Goal: Task Accomplishment & Management: Use online tool/utility

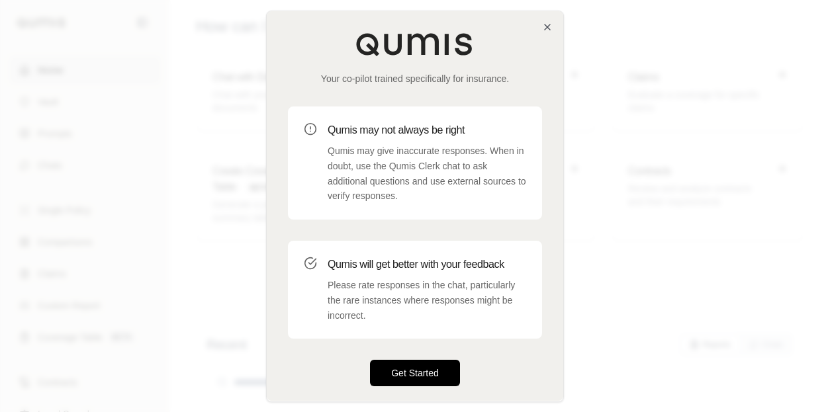
click at [411, 373] on button "Get Started" at bounding box center [415, 373] width 90 height 26
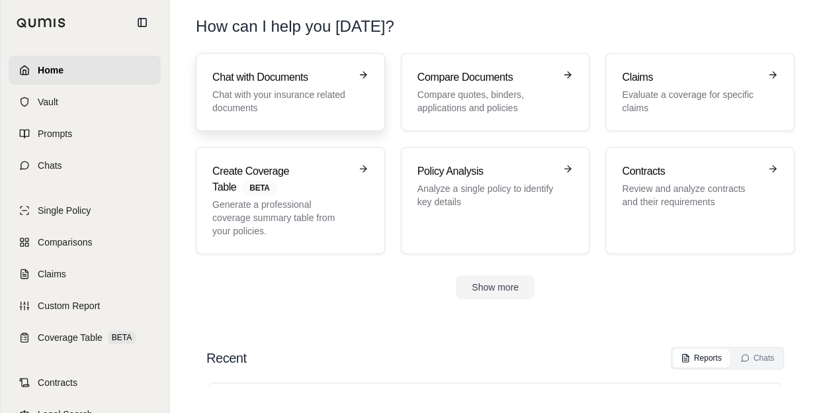
click at [322, 97] on p "Chat with your insurance related documents" at bounding box center [281, 101] width 138 height 26
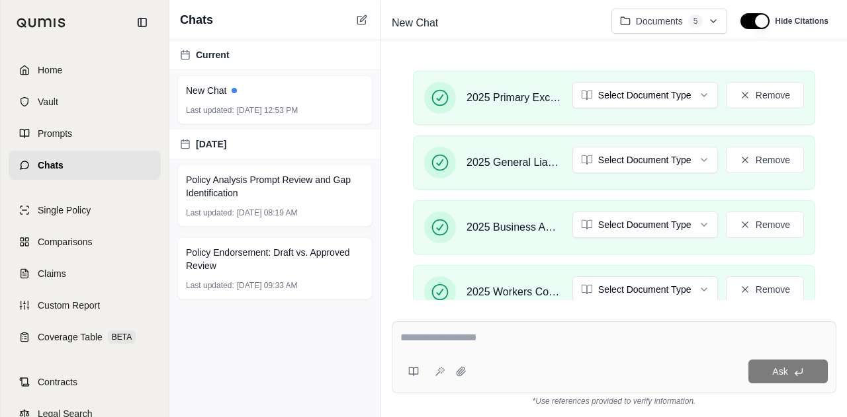
scroll to position [738, 0]
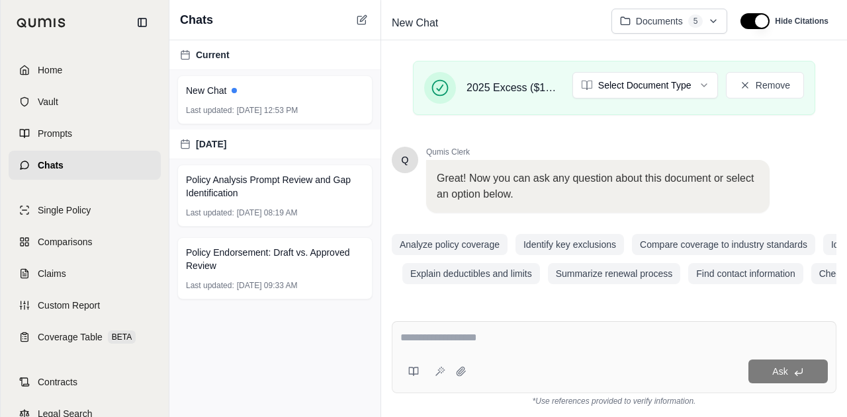
click at [483, 331] on textarea at bounding box center [613, 338] width 427 height 16
paste textarea "**********"
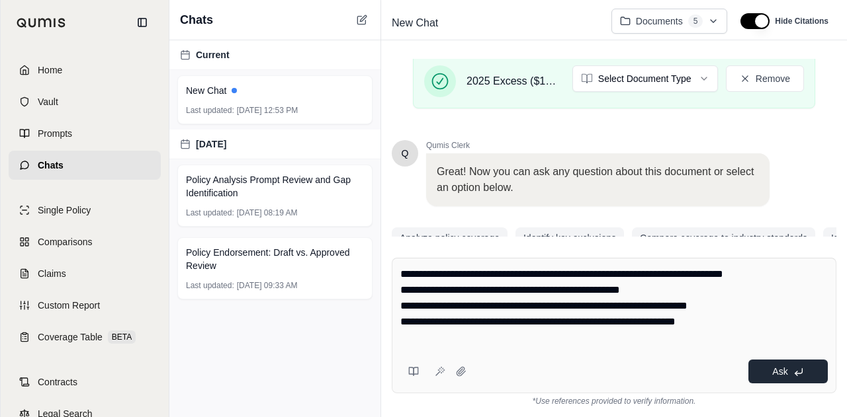
type textarea "**********"
click at [767, 370] on button "Ask" at bounding box center [787, 372] width 79 height 24
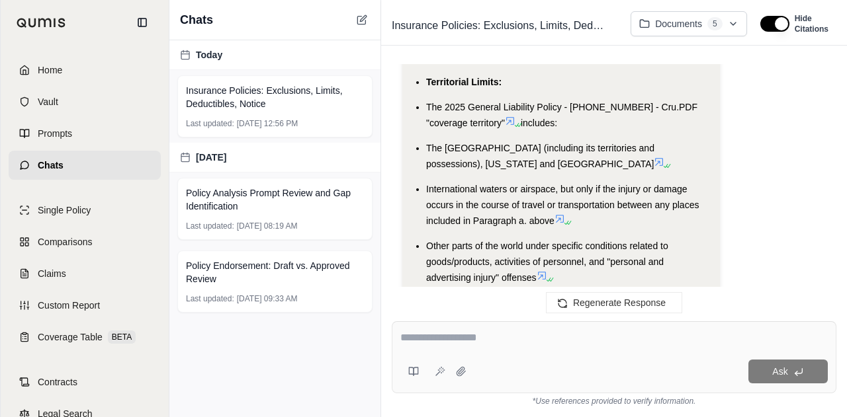
scroll to position [3388, 0]
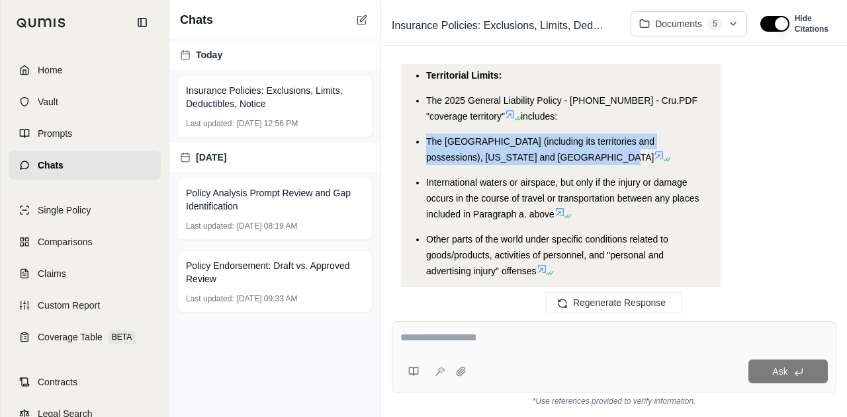
drag, startPoint x: 425, startPoint y: 171, endPoint x: 587, endPoint y: 191, distance: 163.4
click at [587, 191] on ul "Railcar/Railroad Operations Exclusions: The 2025 General Liability Policy - 543…" at bounding box center [561, 255] width 296 height 685
copy span "The United States of America (including its territories and possessions), Puert…"
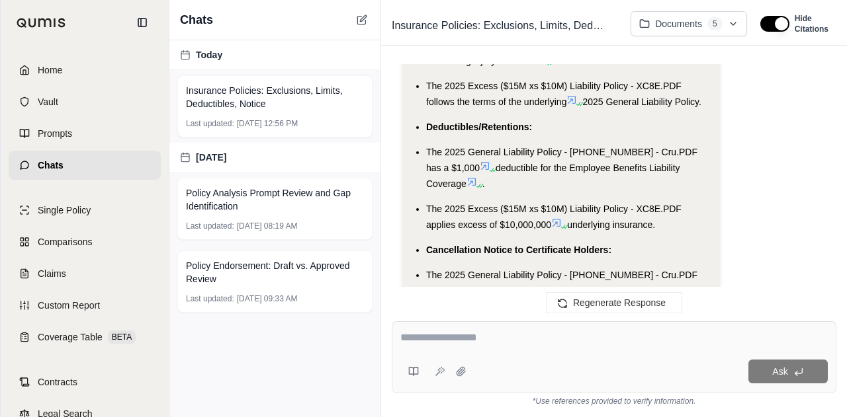
scroll to position [3606, 0]
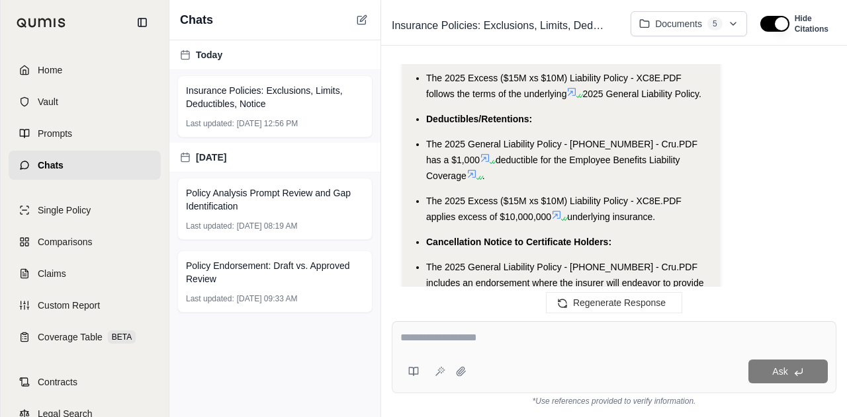
click at [480, 163] on icon at bounding box center [485, 158] width 11 height 11
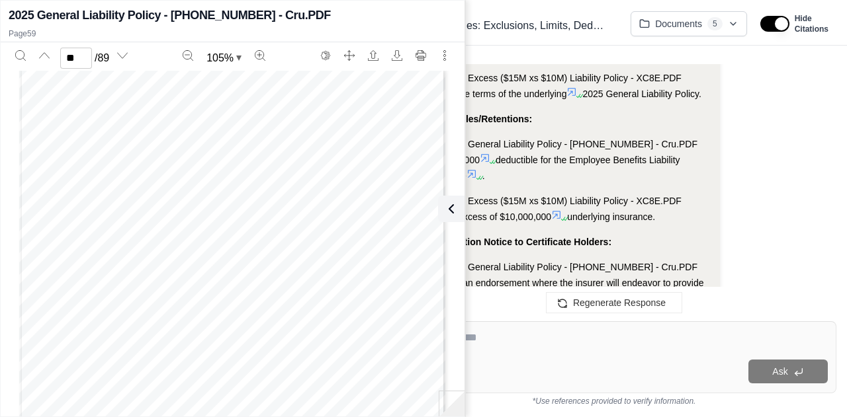
scroll to position [32042, 0]
type input "**"
click at [573, 127] on li "Deductibles/Retentions:" at bounding box center [567, 119] width 283 height 16
click at [452, 201] on icon at bounding box center [449, 209] width 16 height 16
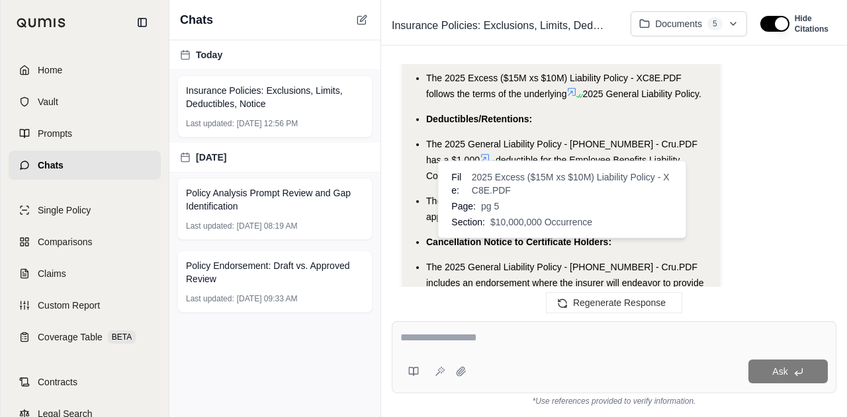
click at [561, 223] on icon at bounding box center [563, 219] width 8 height 8
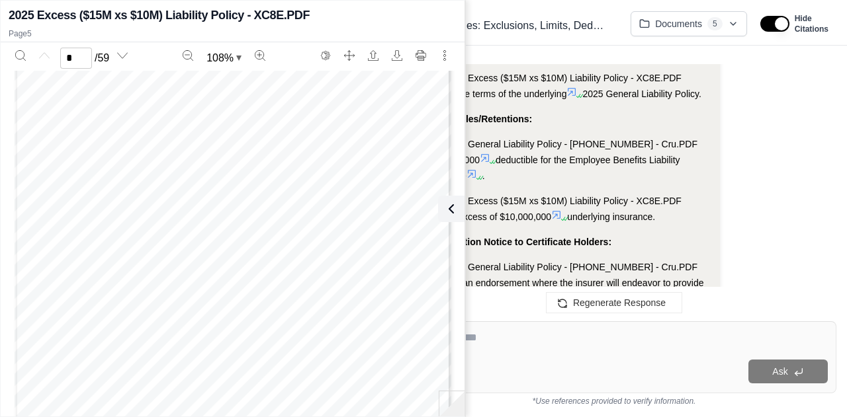
type input "*"
click at [667, 184] on li "The 2025 General Liability Policy - 543-259326-6 - Cru.PDF has a $1,000 deducti…" at bounding box center [567, 160] width 283 height 48
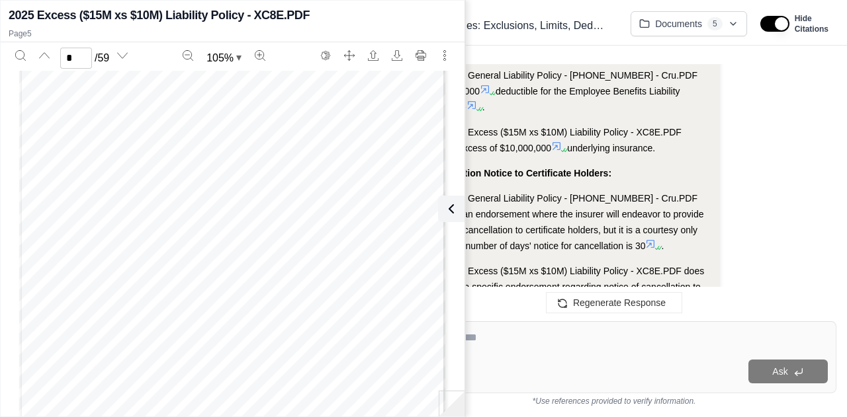
scroll to position [3676, 0]
click at [453, 212] on icon at bounding box center [449, 209] width 16 height 16
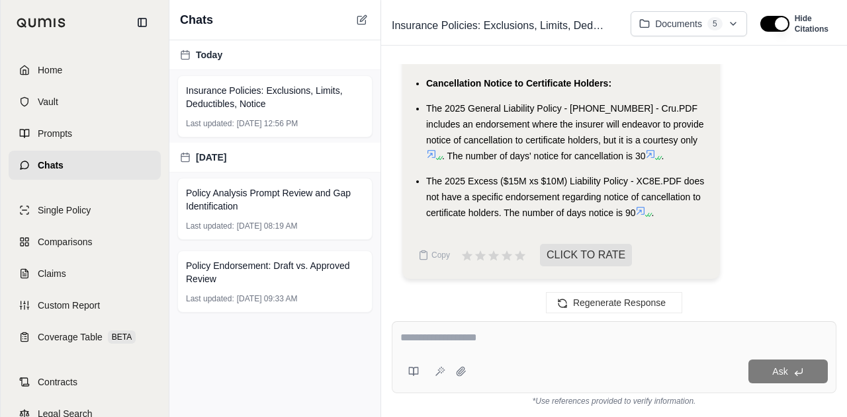
scroll to position [3795, 0]
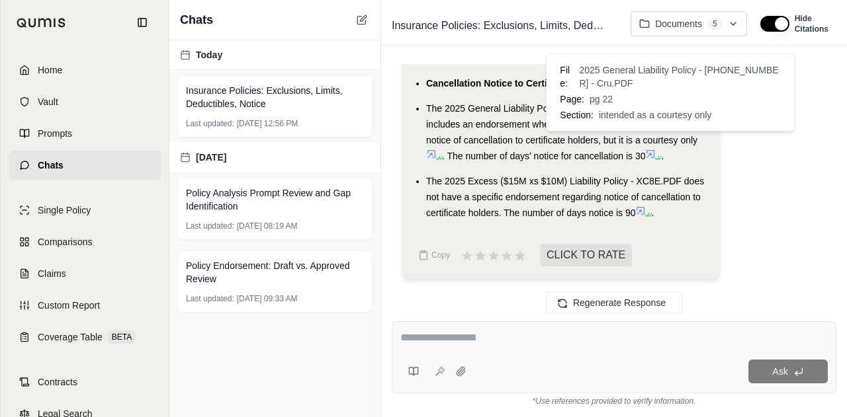
click at [437, 149] on icon at bounding box center [431, 154] width 11 height 11
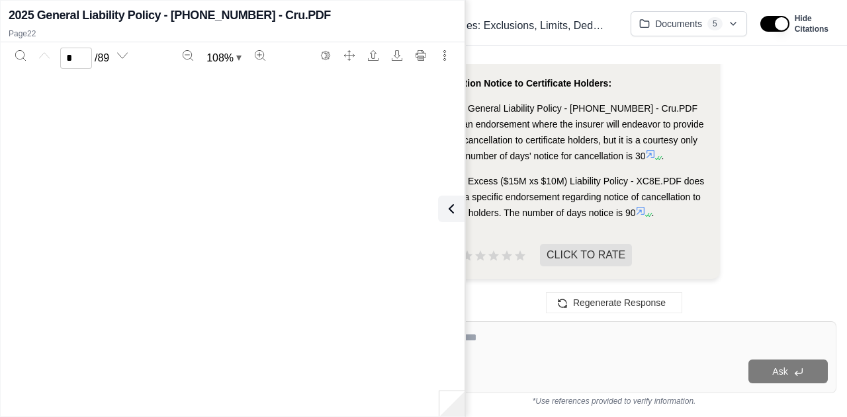
scroll to position [0, 0]
type input "**"
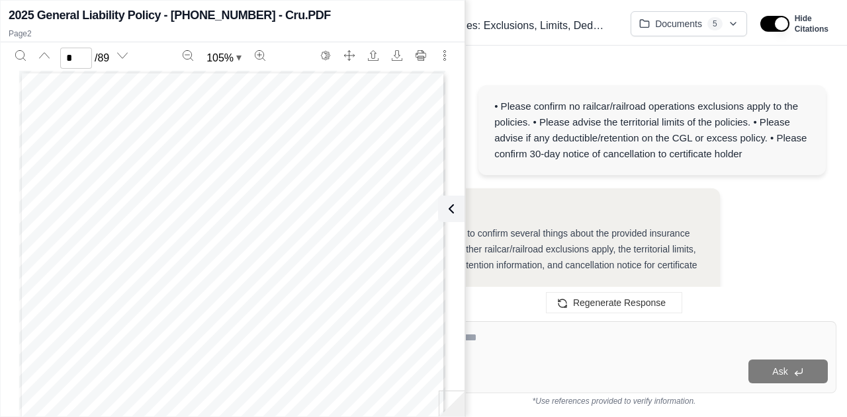
scroll to position [676, 0]
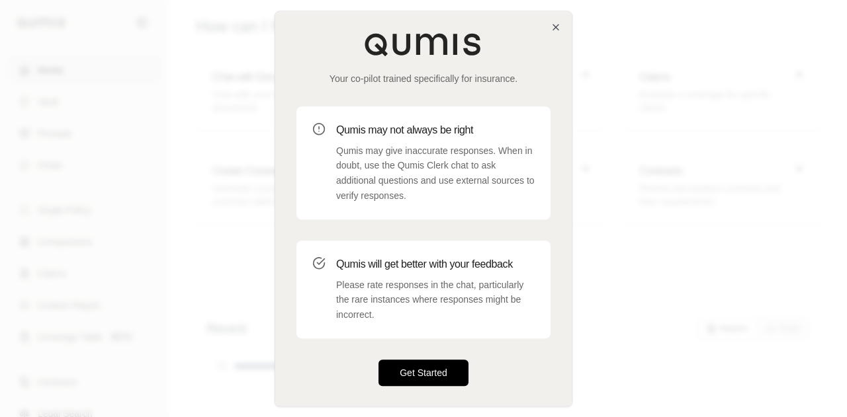
click at [465, 378] on button "Get Started" at bounding box center [423, 373] width 90 height 26
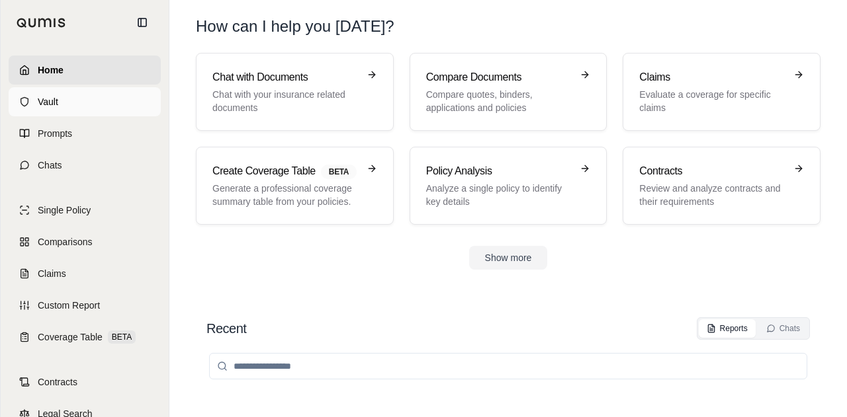
click at [114, 107] on link "Vault" at bounding box center [85, 101] width 152 height 29
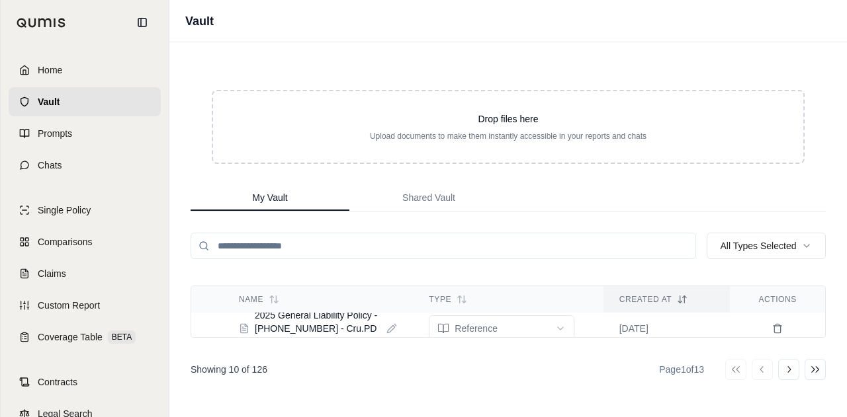
scroll to position [16, 0]
click at [389, 325] on icon at bounding box center [391, 328] width 11 height 11
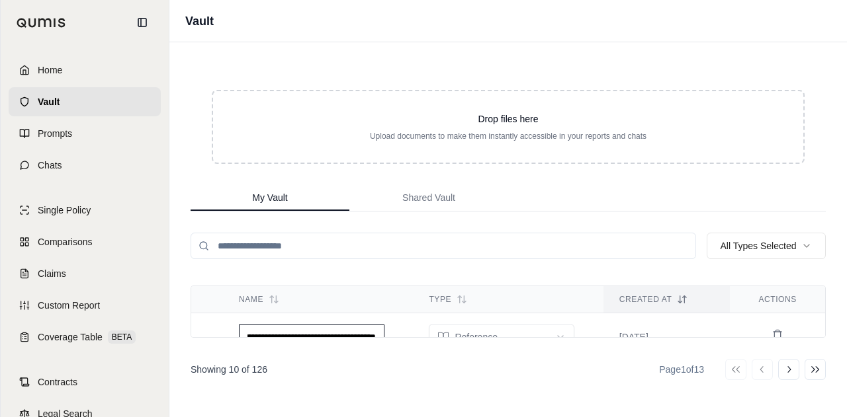
click at [441, 251] on input "search" at bounding box center [443, 246] width 505 height 26
click at [295, 327] on span "2025 General Liability Policy - [PHONE_NUMBER] - Cru.PDF" at bounding box center [318, 344] width 126 height 40
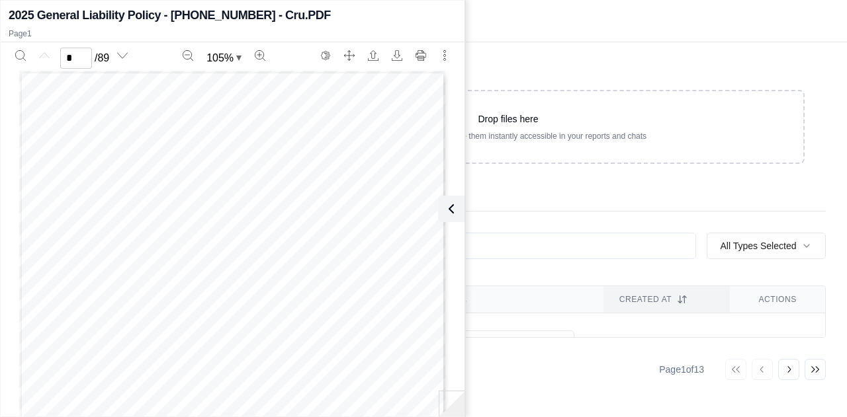
click at [296, 247] on span "" at bounding box center [302, 316] width 13 height 139
type input "**********"
drag, startPoint x: 102, startPoint y: 85, endPoint x: 0, endPoint y: 71, distance: 102.8
click at [0, 71] on body "Home Vault Prompts Chats Single Policy Comparisons Claims Custom Report Coverag…" at bounding box center [423, 208] width 847 height 417
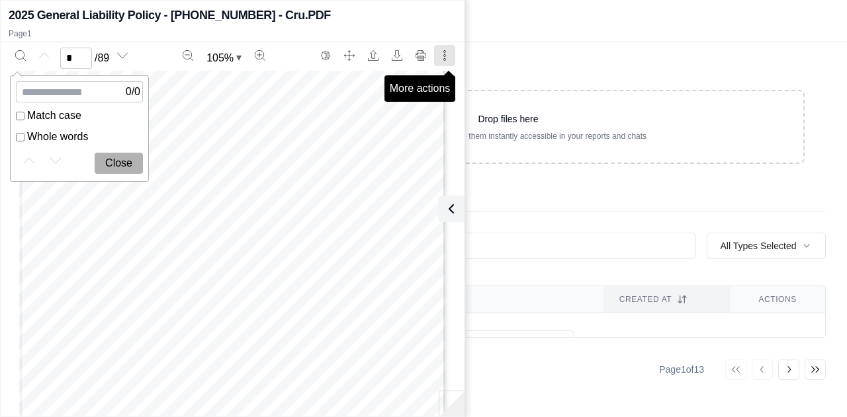
click at [442, 48] on button "More actions" at bounding box center [444, 55] width 21 height 21
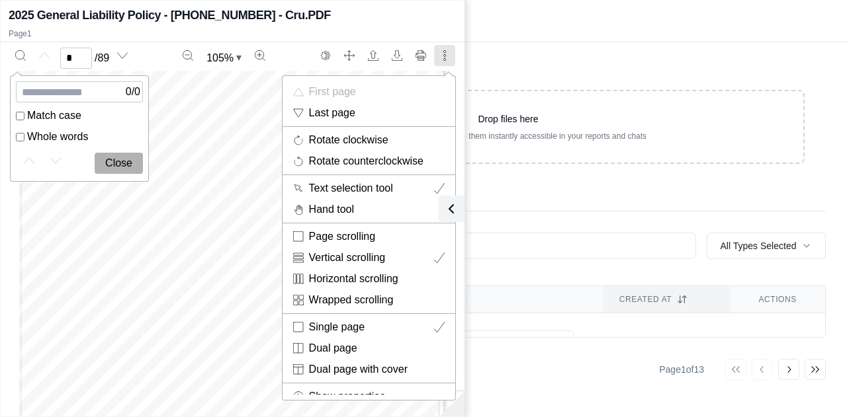
click at [239, 222] on span "" at bounding box center [245, 197] width 13 height 139
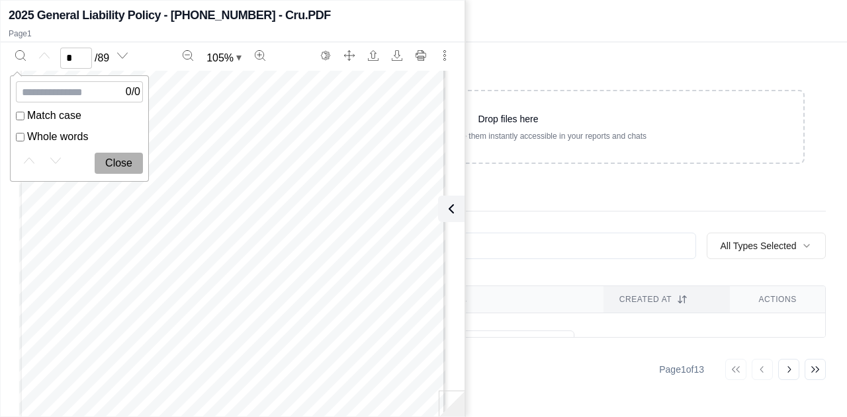
scroll to position [24, 0]
click at [239, 230] on span "" at bounding box center [245, 299] width 13 height 139
click at [21, 57] on icon "Search" at bounding box center [20, 55] width 11 height 11
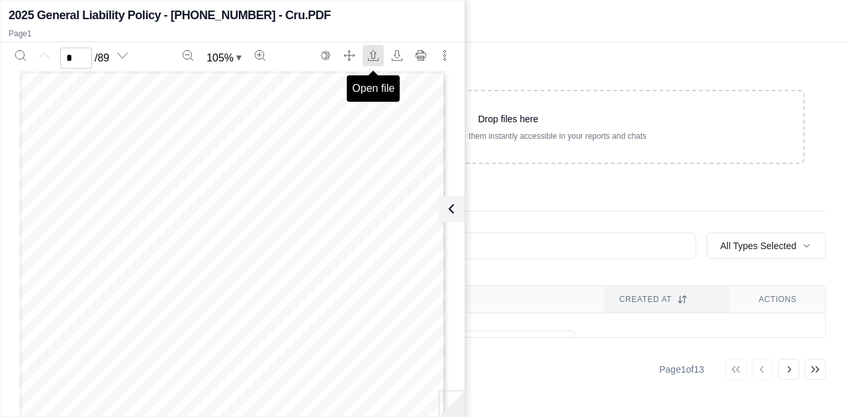
click at [374, 52] on icon "Open file" at bounding box center [373, 54] width 6 height 8
click at [349, 293] on span "Page 1" at bounding box center [326, 324] width 83 height 139
drag, startPoint x: 349, startPoint y: 293, endPoint x: 304, endPoint y: 286, distance: 46.2
click at [304, 286] on span "Page 1" at bounding box center [326, 324] width 83 height 139
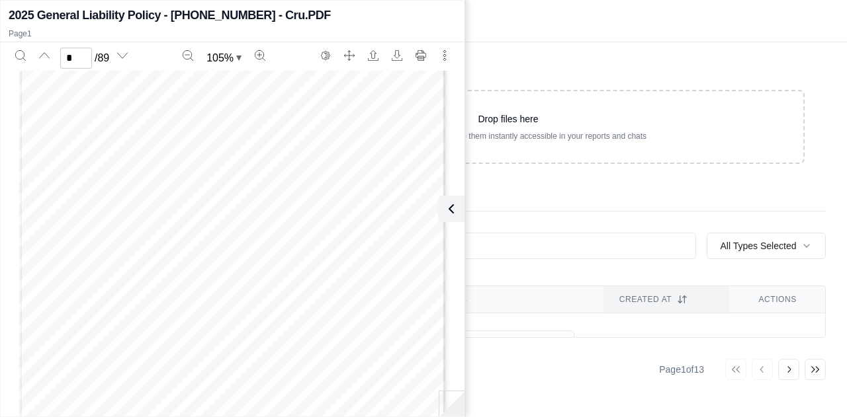
scroll to position [665, 0]
click at [442, 52] on icon "More actions" at bounding box center [444, 55] width 11 height 11
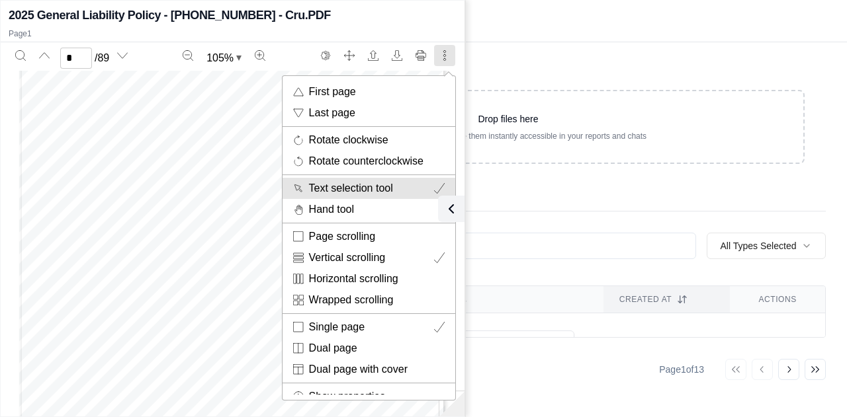
scroll to position [12, 0]
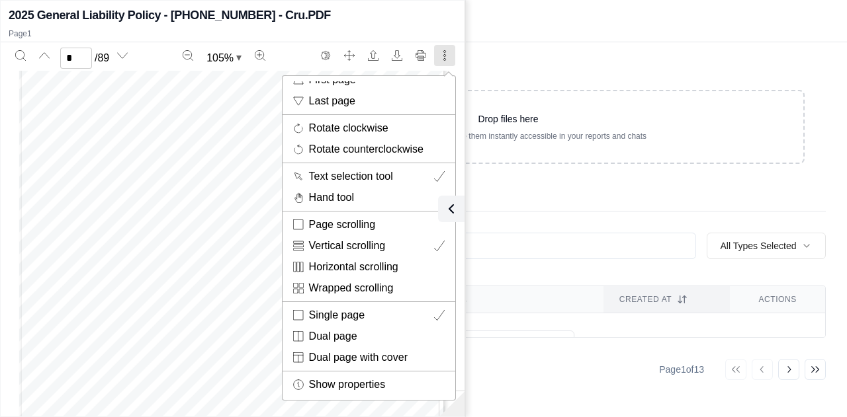
click at [229, 304] on span "a" at bounding box center [232, 220] width 9 height 167
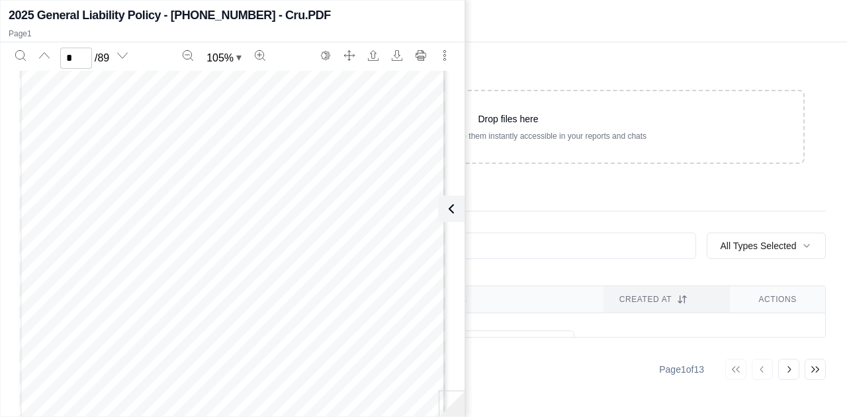
click at [583, 218] on div "Drop files here Upload documents to make them instantly accessible in your repo…" at bounding box center [507, 229] width 677 height 375
click at [578, 191] on div "My Vault Shared Vault" at bounding box center [508, 198] width 635 height 26
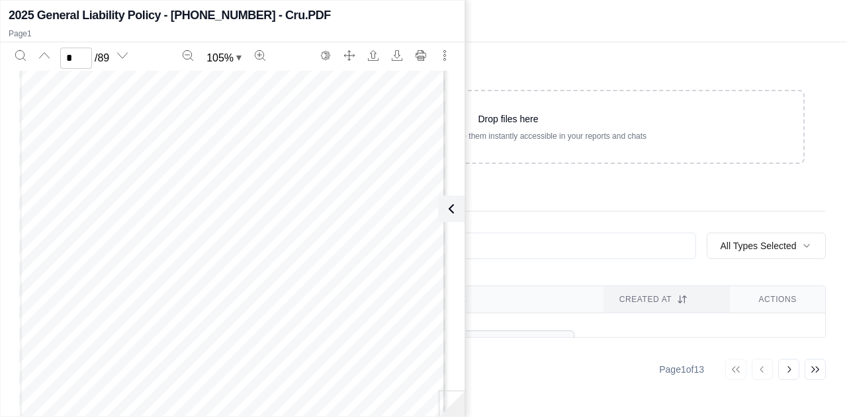
click at [493, 327] on html "Home Vault Prompts Chats Single Policy Comparisons Claims Custom Report Coverag…" at bounding box center [423, 208] width 847 height 417
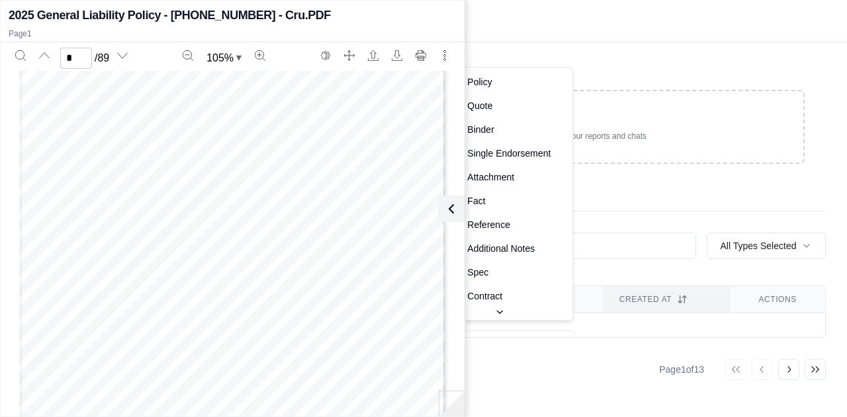
click at [664, 252] on html "Home Vault Prompts Chats Single Policy Comparisons Claims Custom Report Coverag…" at bounding box center [423, 208] width 847 height 417
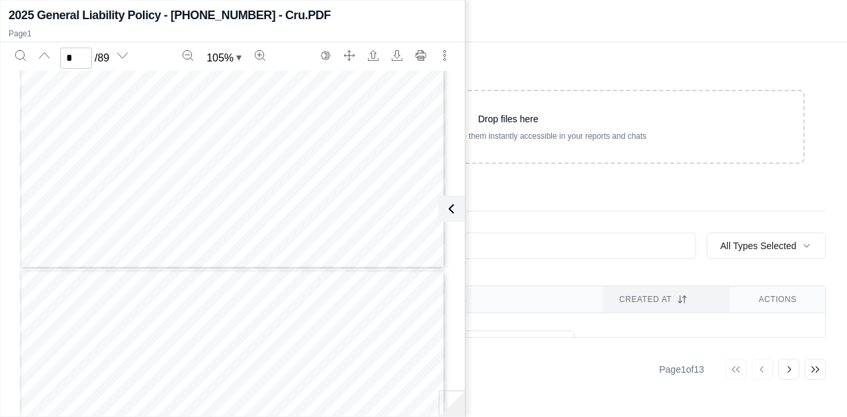
click at [384, 265] on span "=" at bounding box center [388, 322] width 9 height 167
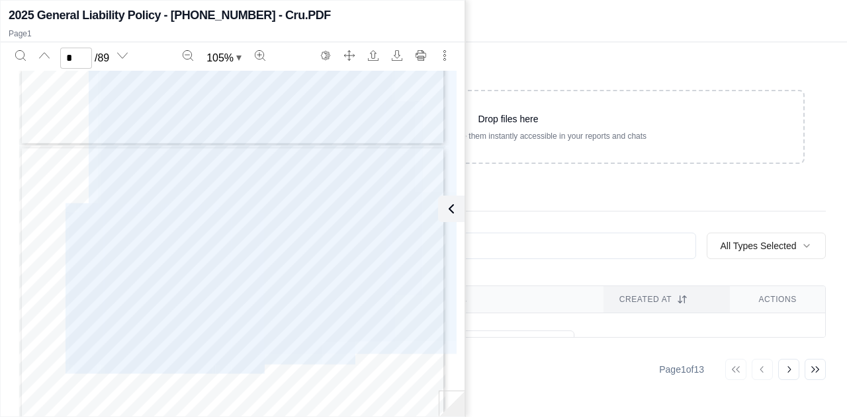
drag, startPoint x: 381, startPoint y: 265, endPoint x: 251, endPoint y: 279, distance: 130.3
click at [251, 279] on div "                                       …" at bounding box center [232, 422] width 427 height 552
click at [255, 279] on span "V" at bounding box center [258, 294] width 7 height 139
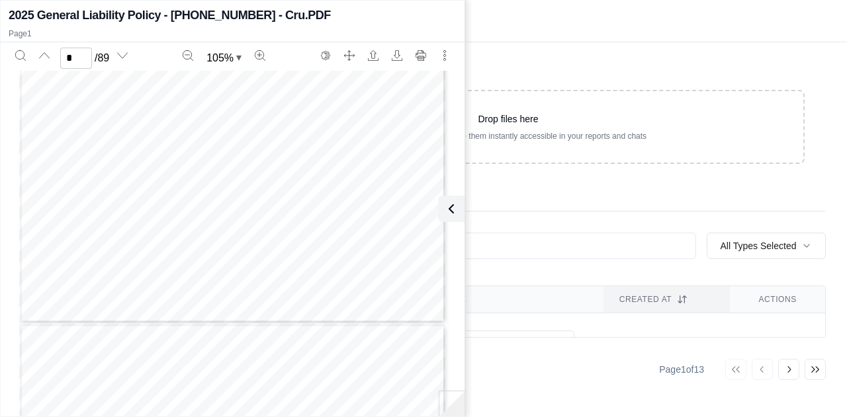
type input "*"
click at [520, 182] on div "Drop files here Upload documents to make them instantly accessible in your repo…" at bounding box center [508, 127] width 635 height 116
click at [451, 218] on button at bounding box center [448, 209] width 26 height 26
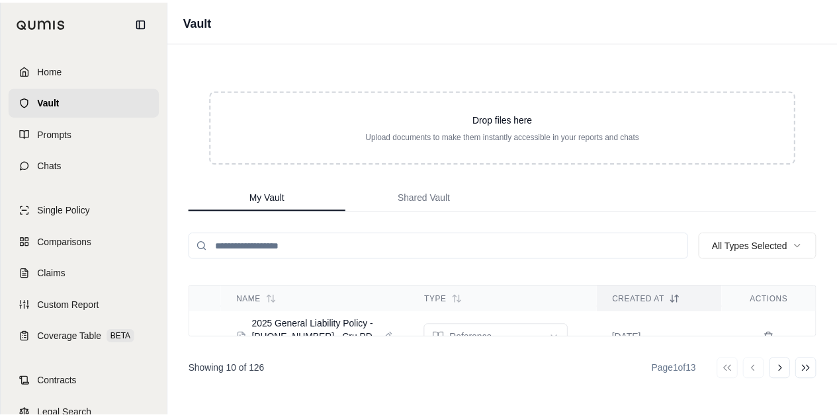
scroll to position [0, 0]
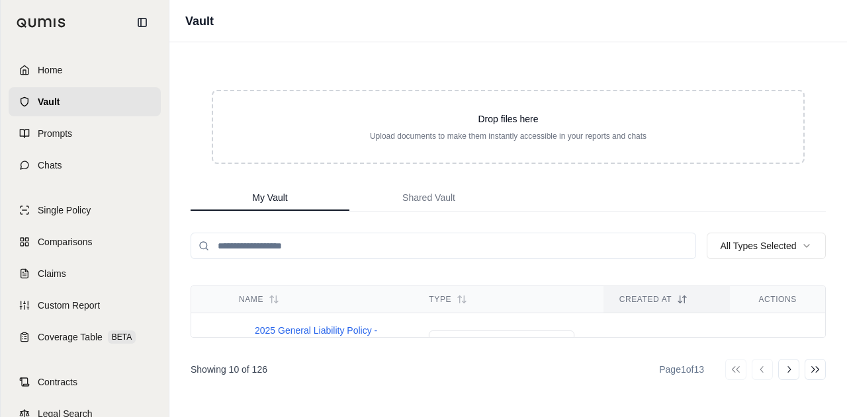
click at [243, 339] on icon at bounding box center [244, 343] width 7 height 9
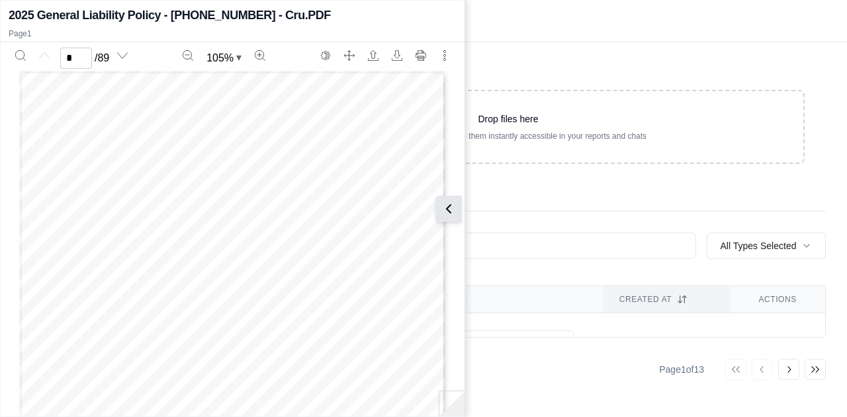
click at [454, 212] on icon at bounding box center [449, 209] width 16 height 16
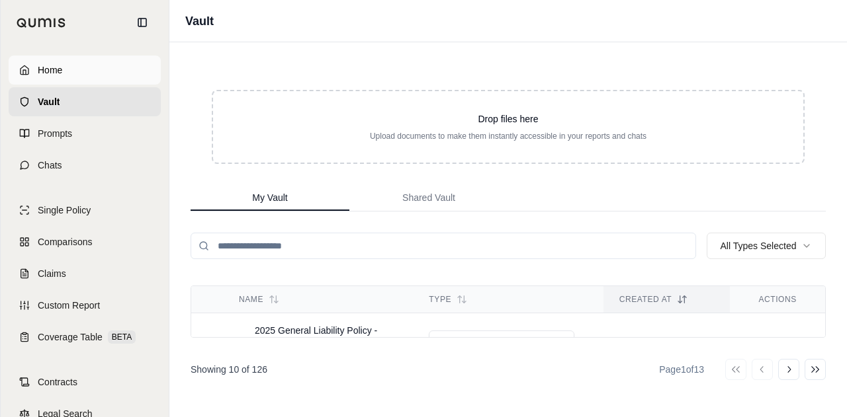
click at [95, 71] on link "Home" at bounding box center [85, 70] width 152 height 29
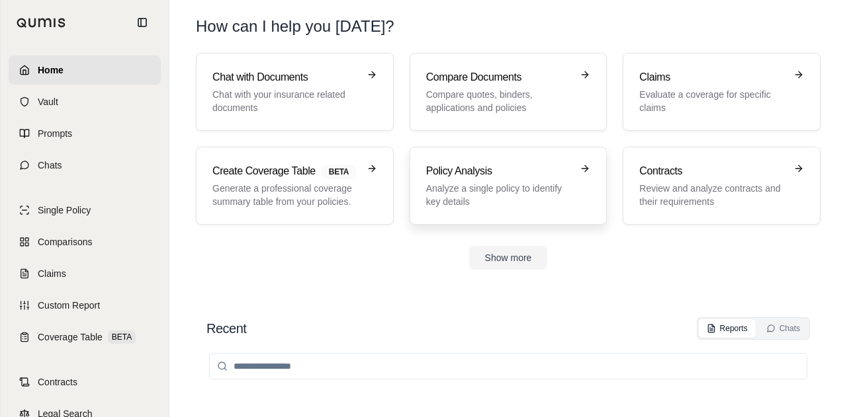
click at [468, 189] on p "Analyze a single policy to identify key details" at bounding box center [499, 195] width 146 height 26
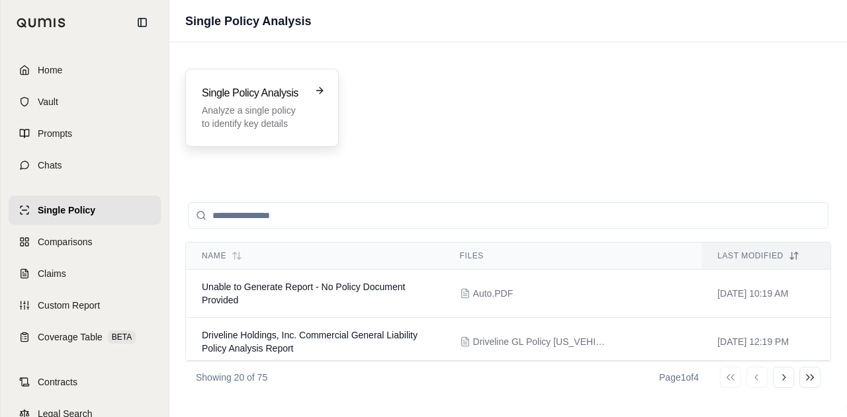
click at [257, 107] on p "Analyze a single policy to identify key details" at bounding box center [253, 117] width 102 height 26
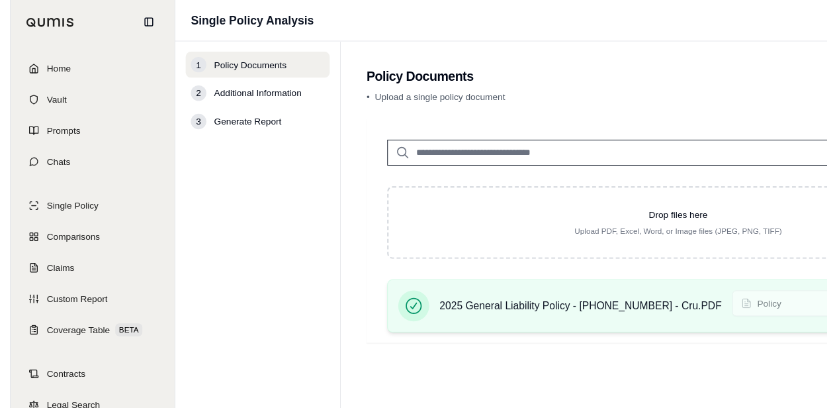
scroll to position [17, 0]
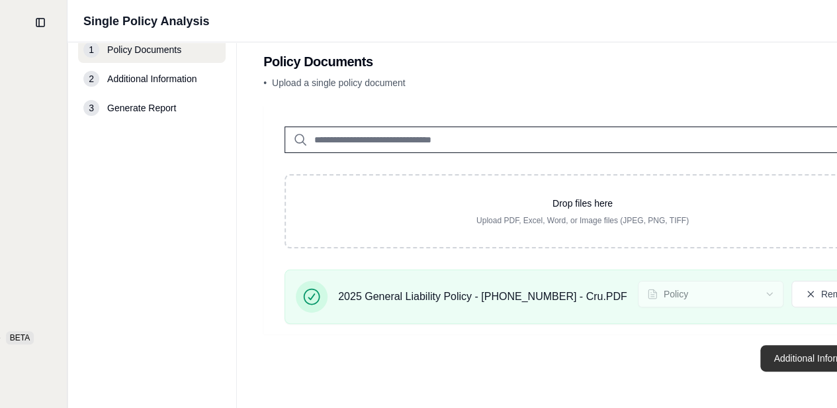
click at [772, 359] on button "Additional Information →" at bounding box center [825, 358] width 130 height 26
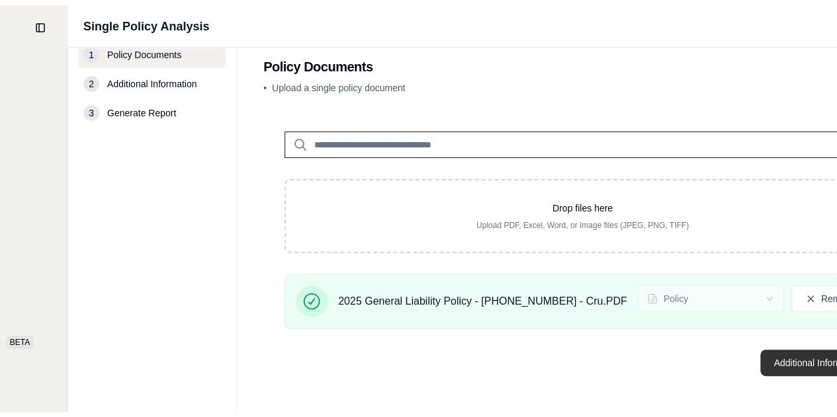
scroll to position [0, 0]
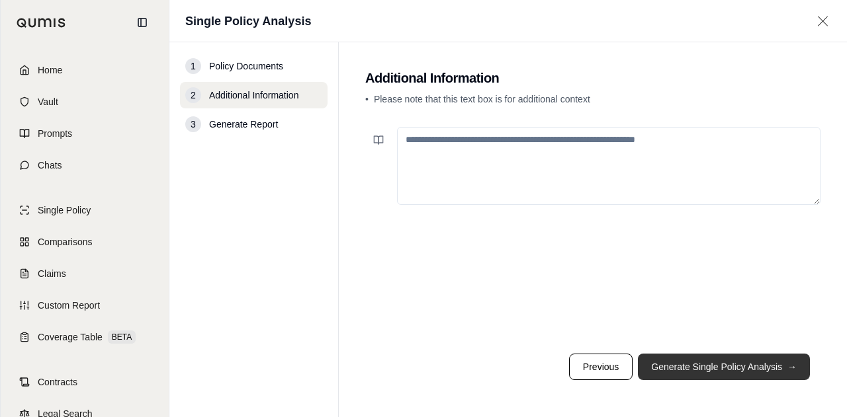
click at [730, 366] on button "Generate Single Policy Analysis →" at bounding box center [724, 367] width 172 height 26
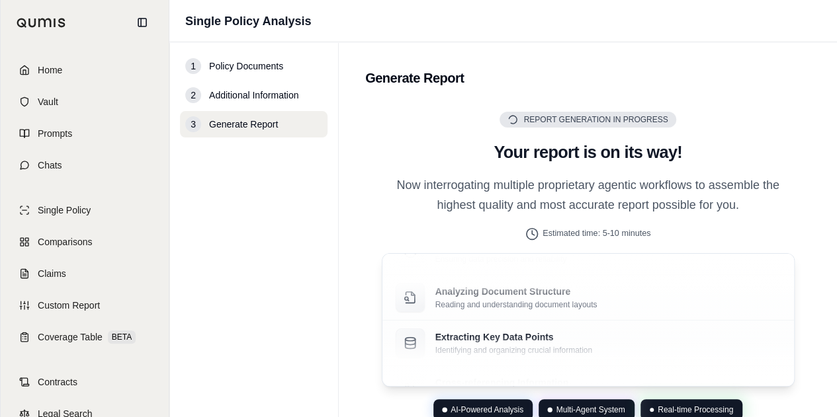
scroll to position [58, 0]
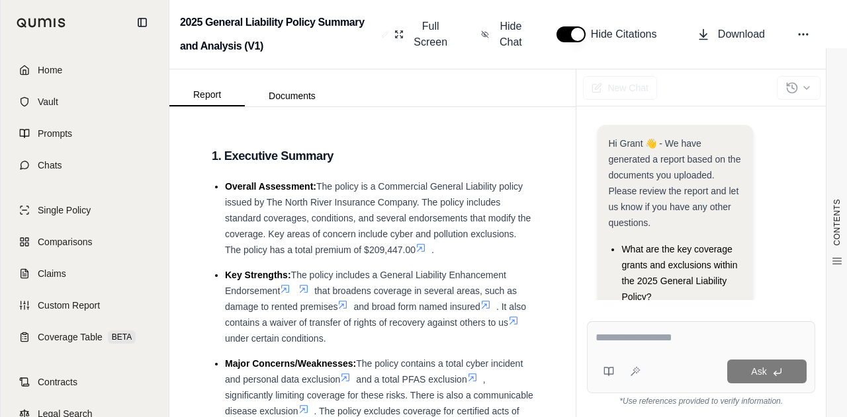
scroll to position [103, 0]
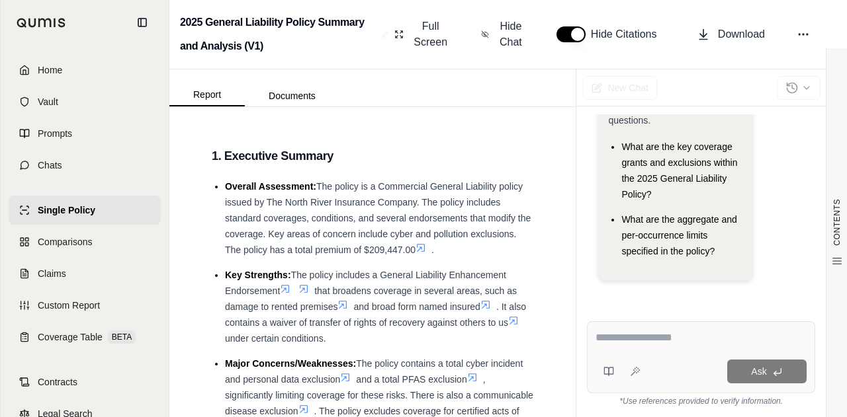
click at [653, 339] on textarea at bounding box center [701, 338] width 212 height 16
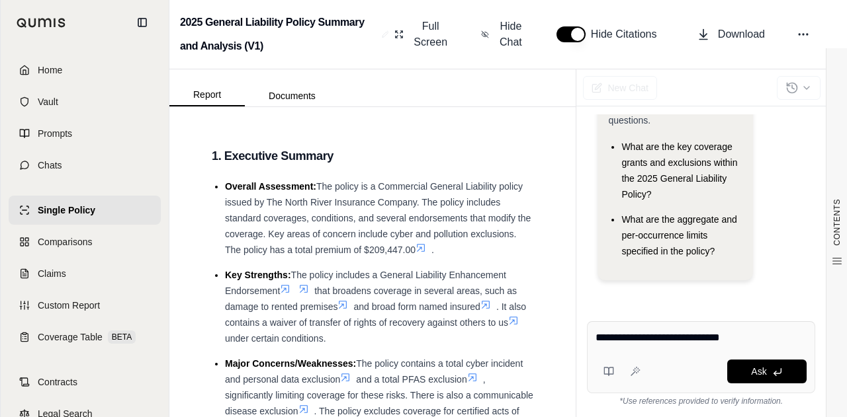
click at [644, 337] on textarea "**********" at bounding box center [701, 338] width 212 height 16
type textarea "**********"
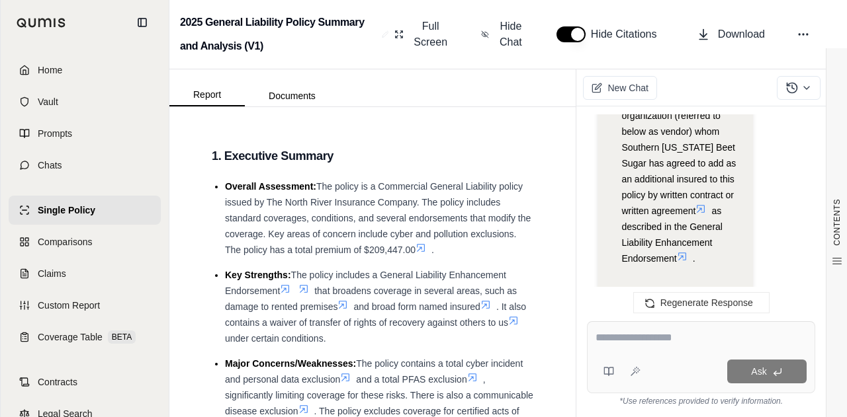
scroll to position [2806, 0]
click at [683, 260] on li "Vendors: Any person or organization (referred to below as vendor) whom Southern…" at bounding box center [681, 178] width 120 height 175
click at [683, 259] on icon at bounding box center [682, 255] width 11 height 11
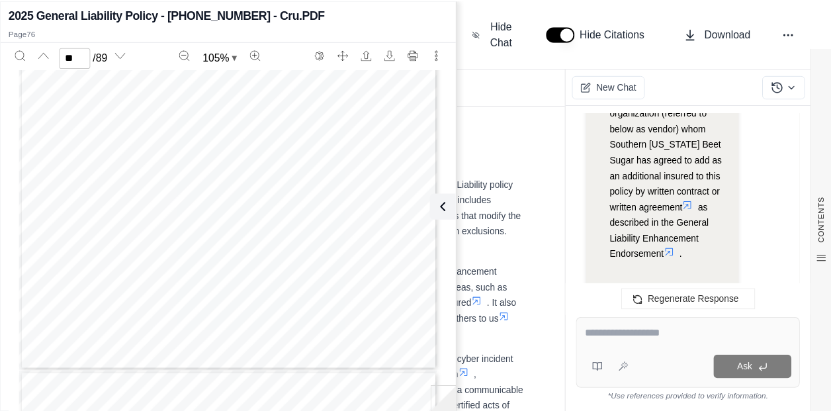
scroll to position [44429, 0]
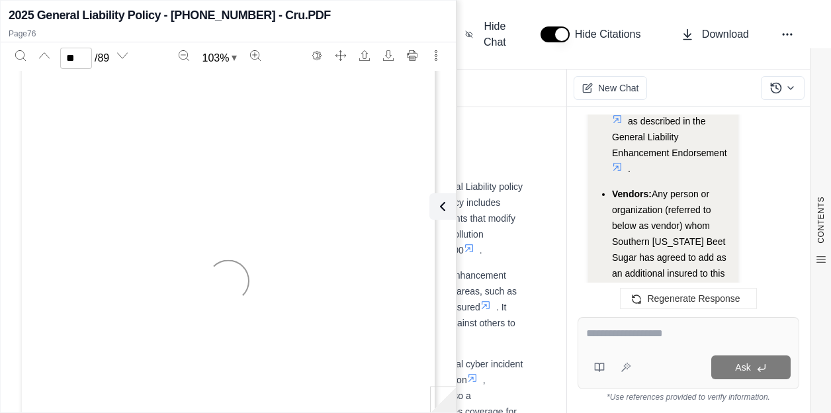
type input "**"
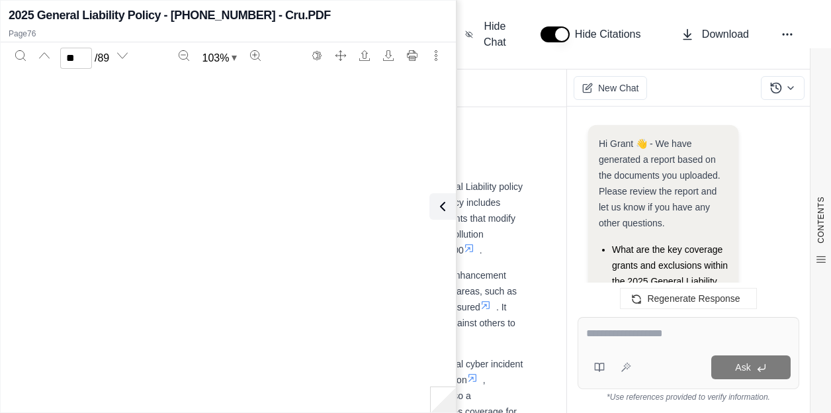
scroll to position [43534, 0]
